Goal: Find specific page/section: Find specific page/section

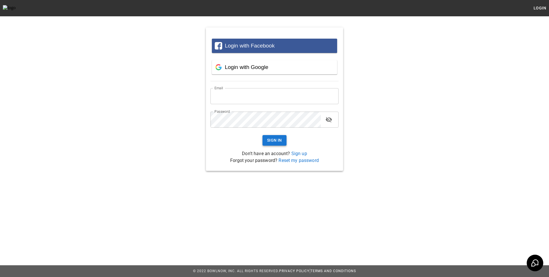
type input "**********"
click at [276, 144] on button "Sign In" at bounding box center [274, 140] width 24 height 11
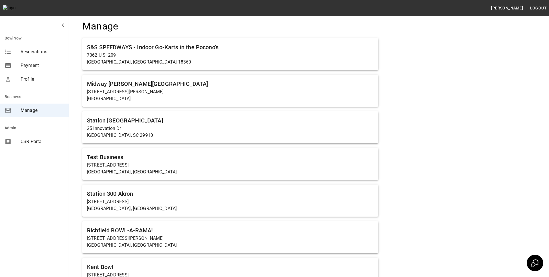
scroll to position [14, 0]
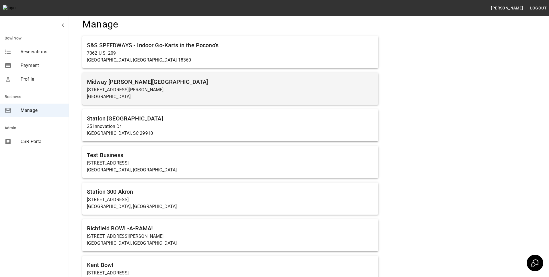
click at [148, 93] on p "Carlisle, PA 17015" at bounding box center [230, 96] width 287 height 7
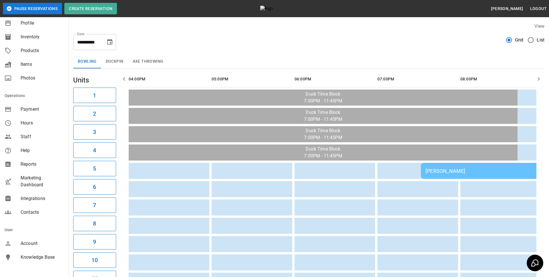
scroll to position [66, 0]
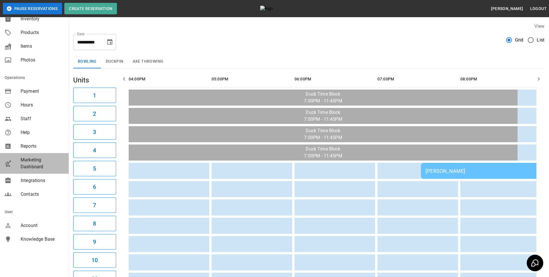
click at [38, 162] on span "Marketing Dashboard" at bounding box center [42, 163] width 43 height 14
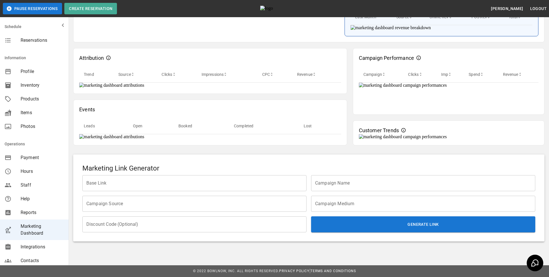
scroll to position [444, 0]
